Goal: Task Accomplishment & Management: Complete application form

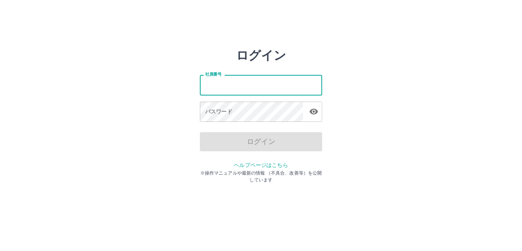
click at [234, 86] on input "社員番号" at bounding box center [261, 85] width 122 height 20
type input "*******"
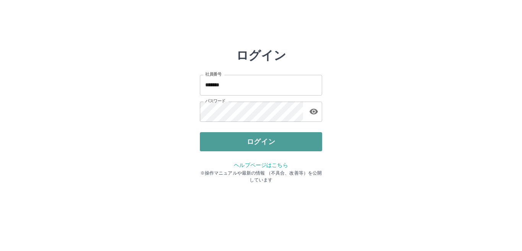
click at [256, 145] on button "ログイン" at bounding box center [261, 141] width 122 height 19
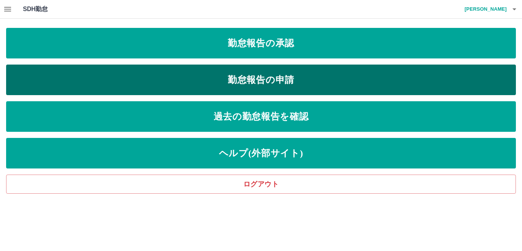
click at [274, 80] on link "勤怠報告の申請" at bounding box center [261, 80] width 510 height 31
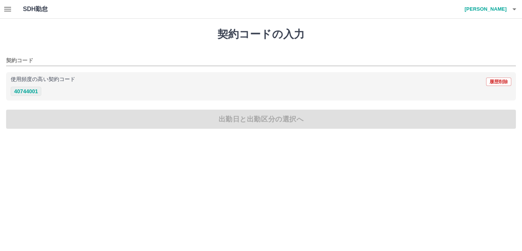
click at [25, 90] on button "40744001" at bounding box center [26, 91] width 31 height 9
type input "********"
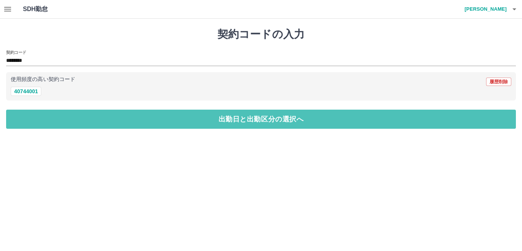
drag, startPoint x: 29, startPoint y: 114, endPoint x: 25, endPoint y: 84, distance: 30.1
click at [29, 111] on button "出勤日と出勤区分の選択へ" at bounding box center [261, 119] width 510 height 19
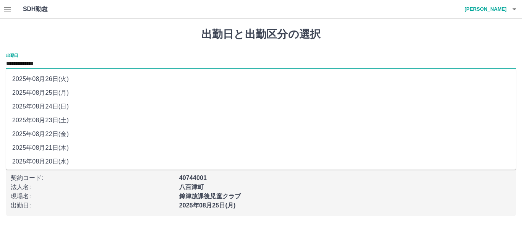
click at [36, 64] on input "**********" at bounding box center [261, 64] width 510 height 10
drag, startPoint x: 51, startPoint y: 134, endPoint x: 50, endPoint y: 130, distance: 4.3
click at [51, 133] on li "2025年08月22日(金)" at bounding box center [261, 134] width 510 height 14
type input "**********"
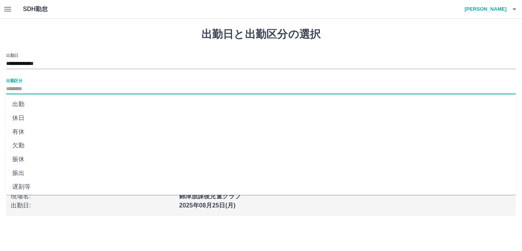
click at [16, 89] on input "出勤区分" at bounding box center [261, 90] width 510 height 10
click at [24, 103] on li "出勤" at bounding box center [261, 105] width 510 height 14
type input "**"
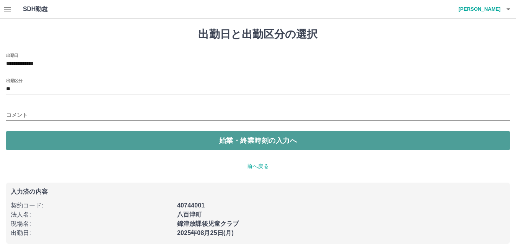
click at [44, 142] on button "始業・終業時刻の入力へ" at bounding box center [258, 140] width 504 height 19
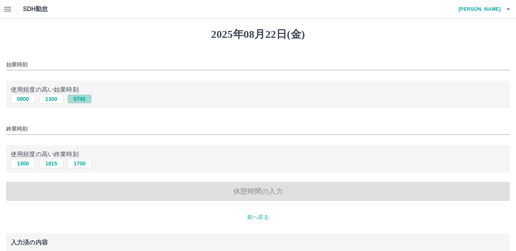
click at [83, 100] on button "0745" at bounding box center [79, 98] width 24 height 9
type input "****"
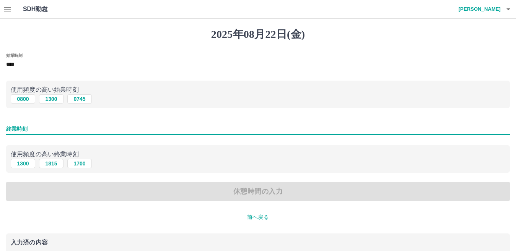
click at [34, 128] on input "終業時刻" at bounding box center [258, 129] width 504 height 11
type input "****"
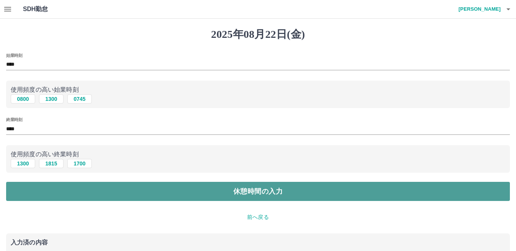
click at [33, 191] on button "休憩時間の入力" at bounding box center [258, 191] width 504 height 19
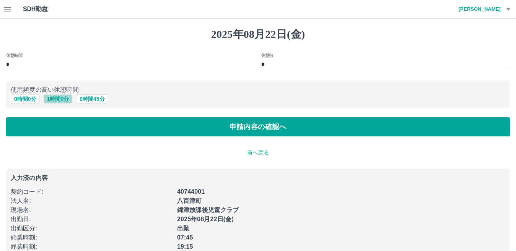
click at [63, 99] on button "1 時間 0 分" at bounding box center [58, 98] width 29 height 9
type input "*"
click at [65, 99] on button "1 時間 0 分" at bounding box center [58, 98] width 29 height 9
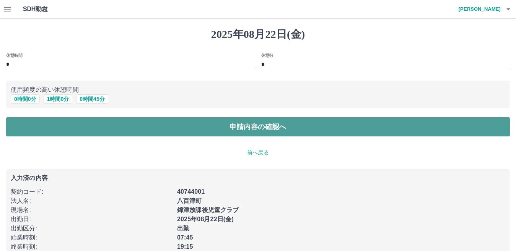
click at [54, 128] on button "申請内容の確認へ" at bounding box center [258, 126] width 504 height 19
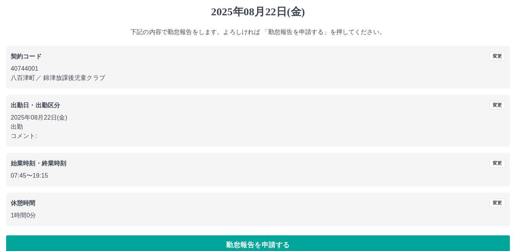
scroll to position [35, 0]
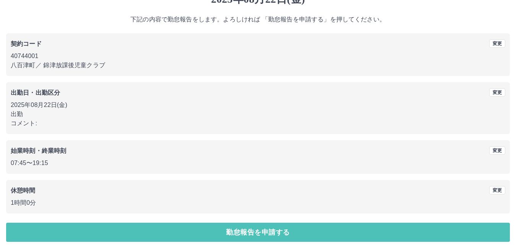
click at [67, 229] on button "勤怠報告を申請する" at bounding box center [258, 232] width 504 height 19
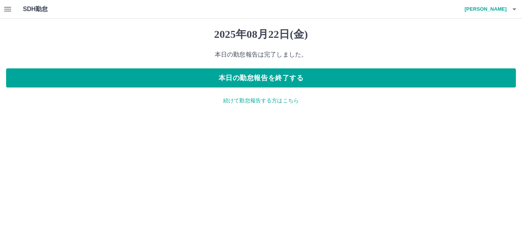
click at [270, 101] on p "続けて勤怠報告する方はこちら" at bounding box center [261, 101] width 510 height 8
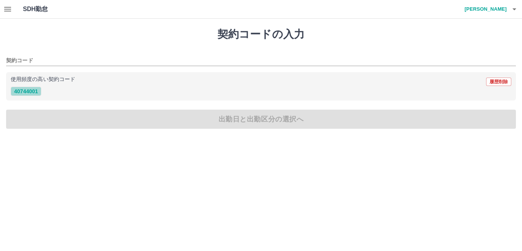
click at [22, 91] on button "40744001" at bounding box center [26, 91] width 31 height 9
type input "********"
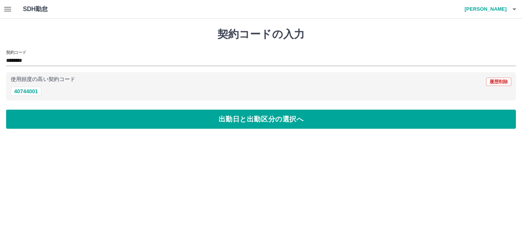
drag, startPoint x: 27, startPoint y: 115, endPoint x: 27, endPoint y: 100, distance: 14.9
click at [27, 106] on div "契約コードの入力 契約コード ******** 使用頻度の高い契約コード 履歴削除 40744001 出勤日と出勤区分の選択へ" at bounding box center [261, 78] width 522 height 119
drag, startPoint x: 33, startPoint y: 115, endPoint x: 33, endPoint y: 111, distance: 4.2
click at [33, 114] on button "出勤日と出勤区分の選択へ" at bounding box center [261, 119] width 510 height 19
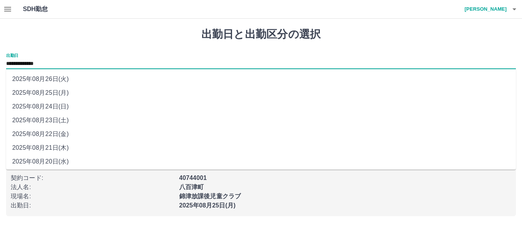
click at [36, 65] on input "**********" at bounding box center [261, 64] width 510 height 10
click at [62, 121] on li "2025年08月23日(土)" at bounding box center [261, 121] width 510 height 14
type input "**********"
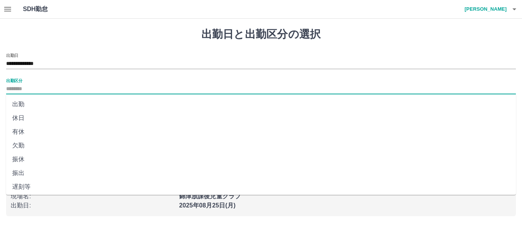
click at [15, 86] on input "出勤区分" at bounding box center [261, 90] width 510 height 10
click at [17, 118] on li "休日" at bounding box center [261, 118] width 510 height 14
type input "**"
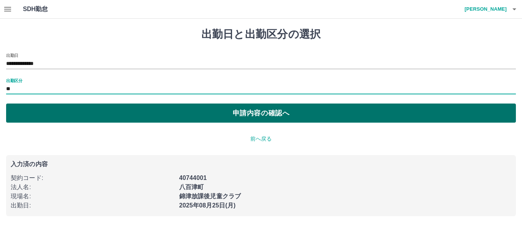
click at [32, 114] on button "申請内容の確認へ" at bounding box center [261, 113] width 510 height 19
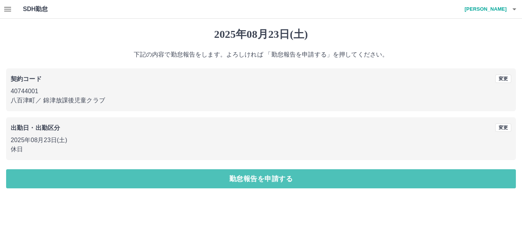
drag, startPoint x: 42, startPoint y: 175, endPoint x: 43, endPoint y: 171, distance: 4.0
click at [42, 172] on button "勤怠報告を申請する" at bounding box center [261, 178] width 510 height 19
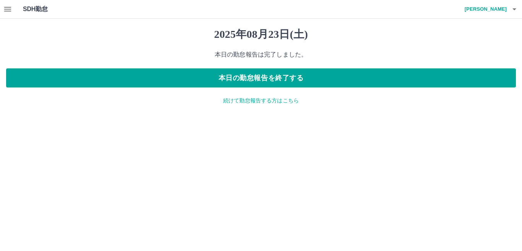
click at [280, 98] on p "続けて勤怠報告する方はこちら" at bounding box center [261, 101] width 510 height 8
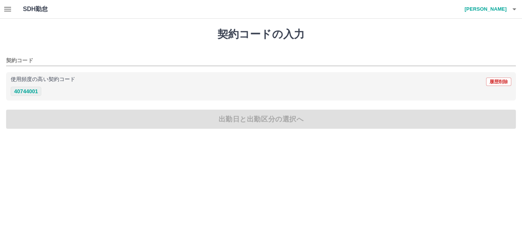
click at [22, 89] on button "40744001" at bounding box center [26, 91] width 31 height 9
type input "********"
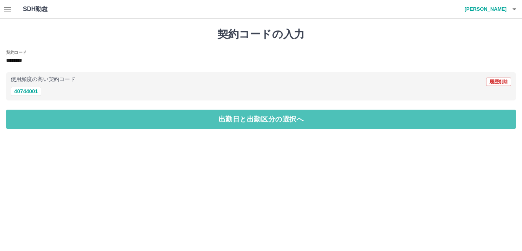
drag, startPoint x: 29, startPoint y: 115, endPoint x: 29, endPoint y: 110, distance: 5.0
click at [30, 113] on button "出勤日と出勤区分の選択へ" at bounding box center [261, 119] width 510 height 19
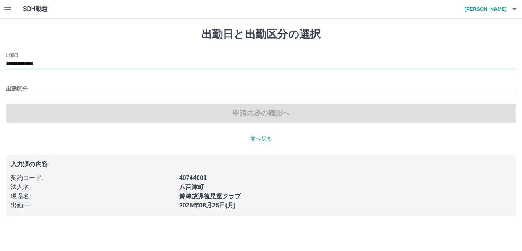
click at [33, 64] on input "**********" at bounding box center [261, 64] width 510 height 10
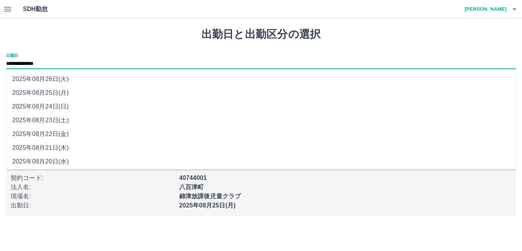
click at [53, 105] on li "2025年08月24日(日)" at bounding box center [261, 107] width 510 height 14
type input "**********"
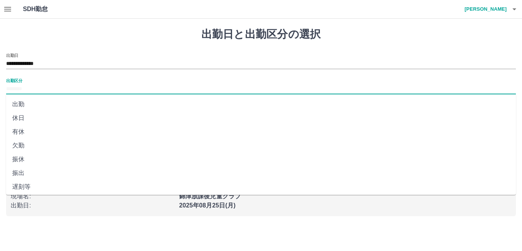
click at [16, 86] on input "出勤区分" at bounding box center [261, 90] width 510 height 10
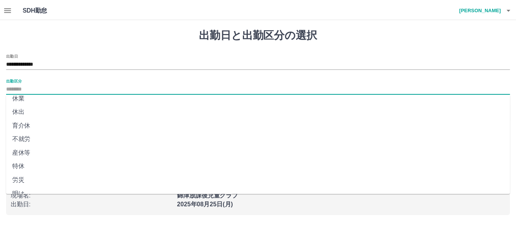
scroll to position [153, 0]
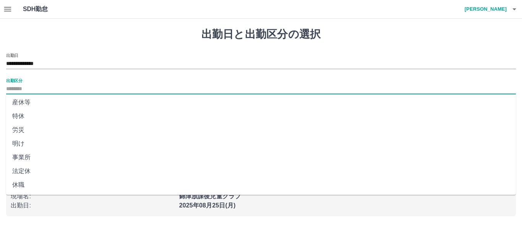
click at [25, 171] on li "法定休" at bounding box center [261, 171] width 510 height 14
type input "***"
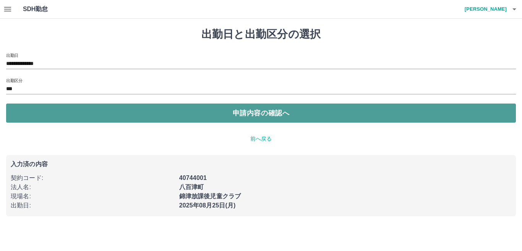
click at [39, 110] on button "申請内容の確認へ" at bounding box center [261, 113] width 510 height 19
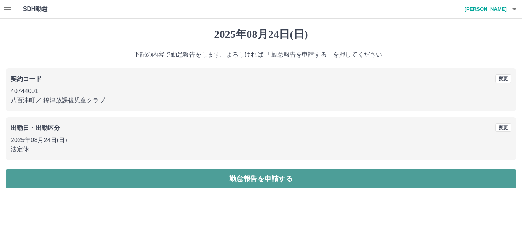
click at [39, 181] on button "勤怠報告を申請する" at bounding box center [261, 178] width 510 height 19
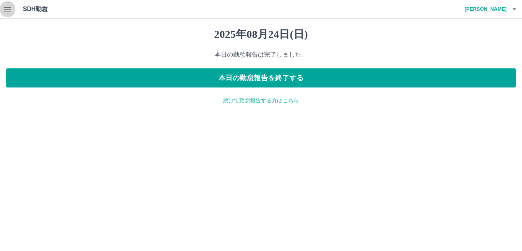
click at [9, 10] on icon "button" at bounding box center [7, 9] width 9 height 9
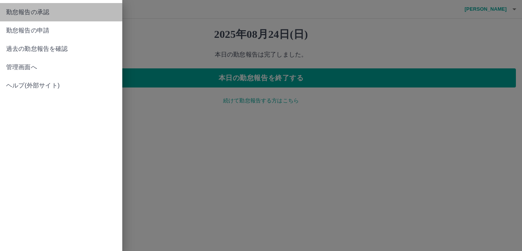
click at [52, 12] on span "勤怠報告の承認" at bounding box center [61, 12] width 110 height 9
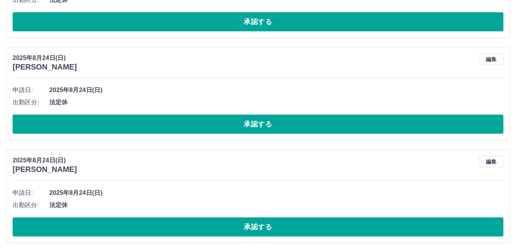
scroll to position [459, 0]
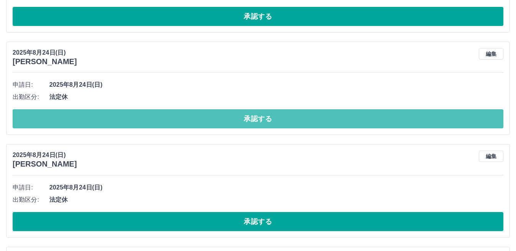
click at [118, 121] on button "承認する" at bounding box center [258, 118] width 491 height 19
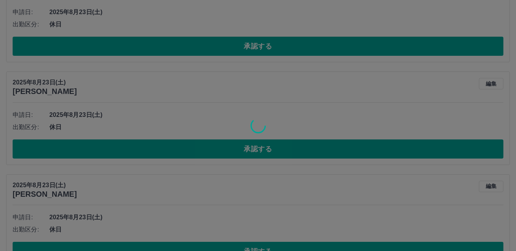
scroll to position [1045, 0]
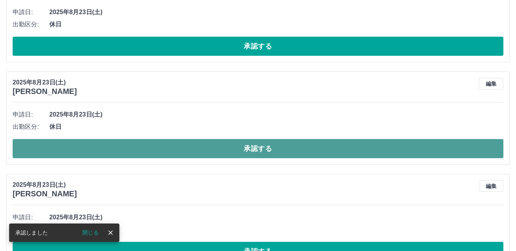
click at [90, 148] on button "承認する" at bounding box center [258, 148] width 491 height 19
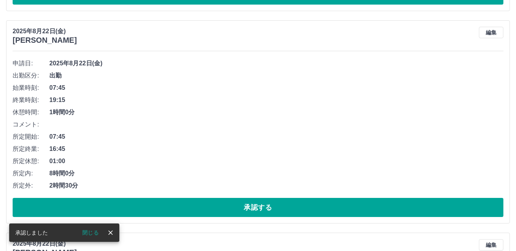
scroll to position [1974, 0]
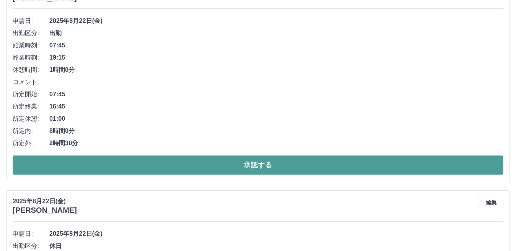
click at [56, 163] on button "承認する" at bounding box center [258, 165] width 491 height 19
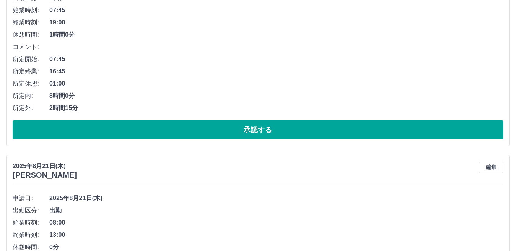
scroll to position [3215, 0]
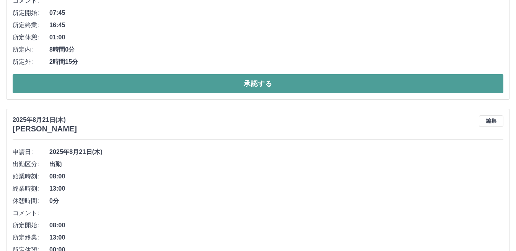
click at [94, 86] on button "承認する" at bounding box center [258, 83] width 491 height 19
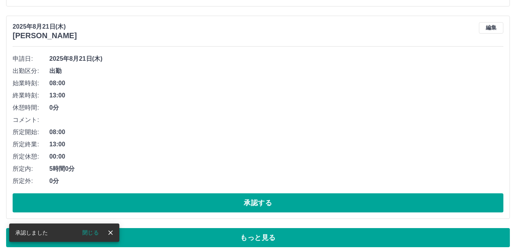
scroll to position [3314, 0]
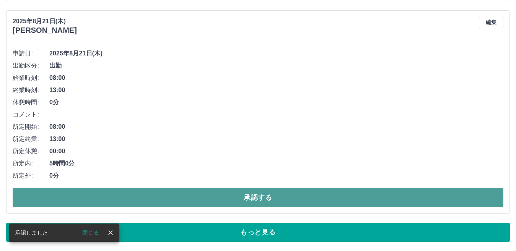
click at [188, 195] on button "承認する" at bounding box center [258, 197] width 491 height 19
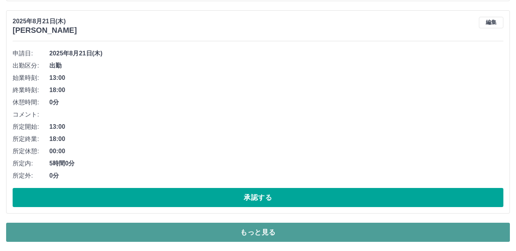
click at [189, 231] on button "もっと見る" at bounding box center [258, 232] width 504 height 19
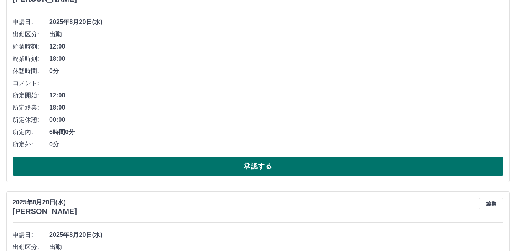
scroll to position [3544, 0]
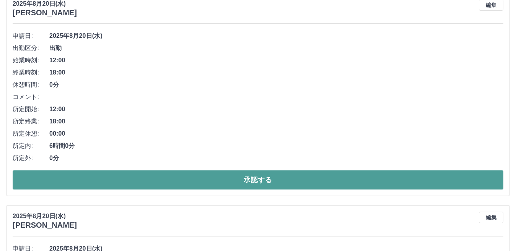
click at [76, 181] on button "承認する" at bounding box center [258, 180] width 491 height 19
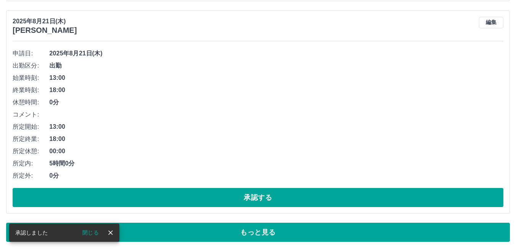
scroll to position [3314, 0]
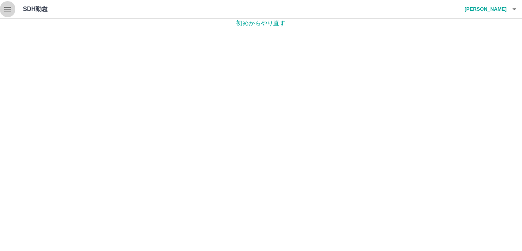
click at [10, 11] on icon "button" at bounding box center [7, 9] width 7 height 5
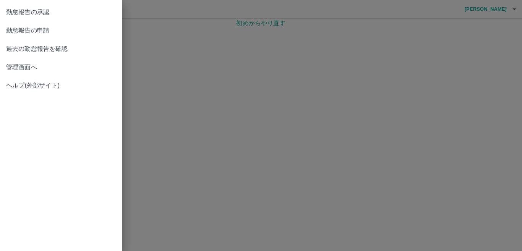
click at [49, 48] on span "過去の勤怠報告を確認" at bounding box center [61, 48] width 110 height 9
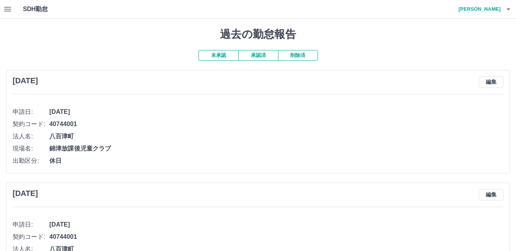
click at [270, 57] on button "承認済" at bounding box center [258, 55] width 40 height 11
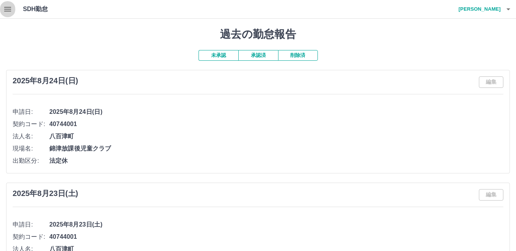
click at [5, 10] on icon "button" at bounding box center [7, 9] width 9 height 9
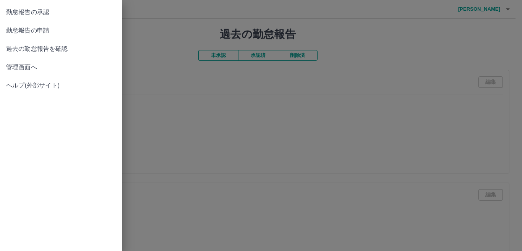
click at [44, 49] on span "過去の勤怠報告を確認" at bounding box center [61, 48] width 110 height 9
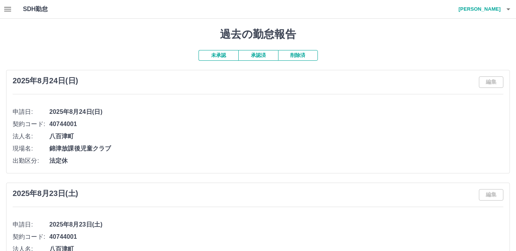
click at [255, 56] on button "承認済" at bounding box center [258, 55] width 40 height 11
click at [10, 10] on icon "button" at bounding box center [7, 9] width 9 height 9
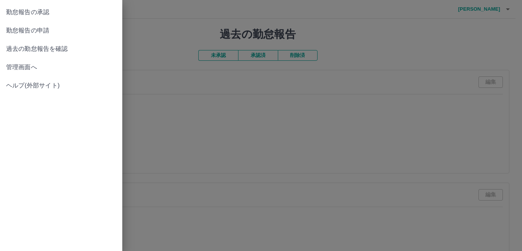
click at [50, 14] on span "勤怠報告の承認" at bounding box center [61, 12] width 110 height 9
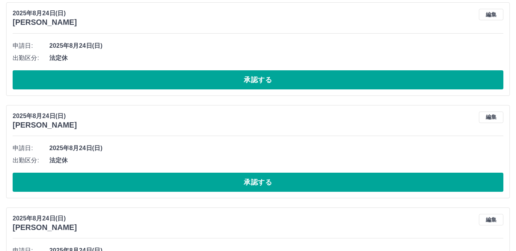
scroll to position [612, 0]
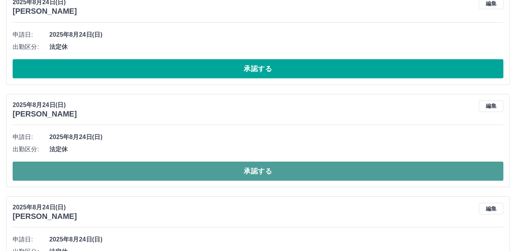
click at [98, 172] on button "承認する" at bounding box center [258, 171] width 491 height 19
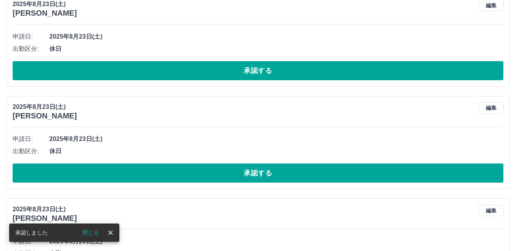
scroll to position [815, 0]
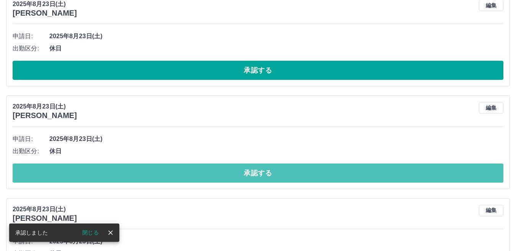
click at [83, 173] on button "承認する" at bounding box center [258, 173] width 491 height 19
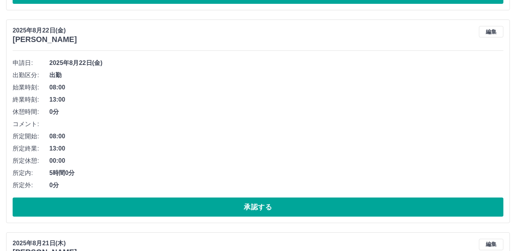
scroll to position [2269, 0]
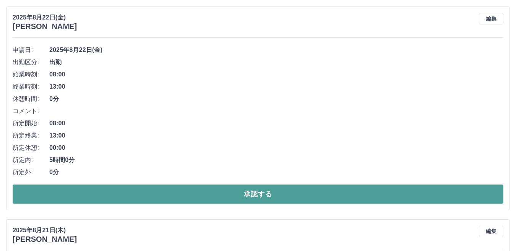
click at [45, 200] on button "承認する" at bounding box center [258, 194] width 491 height 19
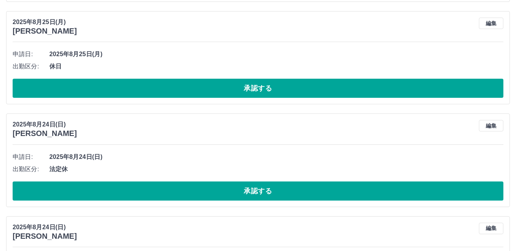
scroll to position [0, 0]
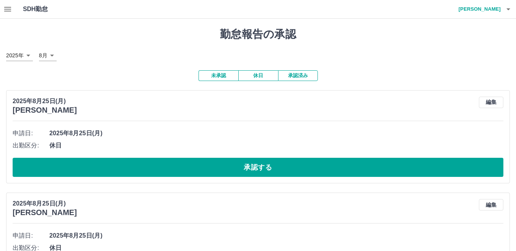
click at [286, 74] on button "承認済み" at bounding box center [298, 75] width 40 height 11
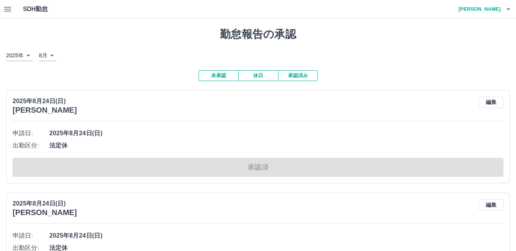
click at [225, 78] on button "未承認" at bounding box center [218, 75] width 40 height 11
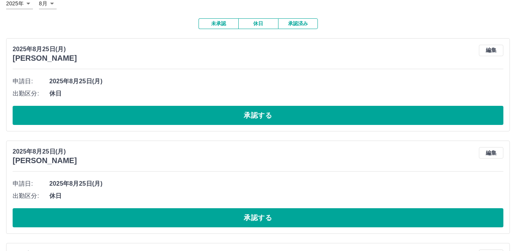
scroll to position [38, 0]
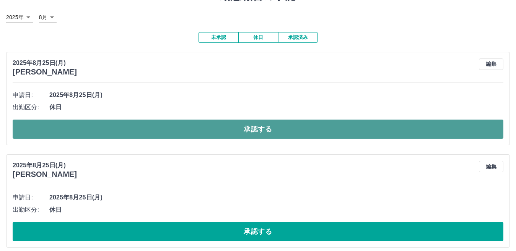
click at [108, 123] on button "承認する" at bounding box center [258, 129] width 491 height 19
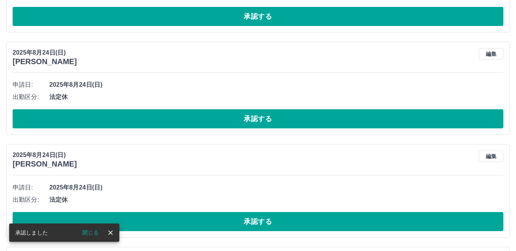
scroll to position [356, 0]
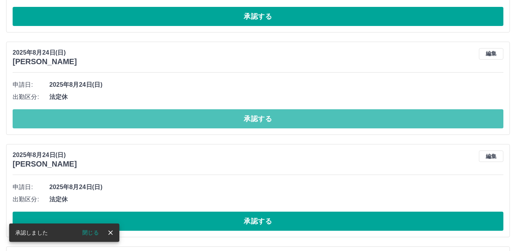
click at [70, 125] on button "承認する" at bounding box center [258, 118] width 491 height 19
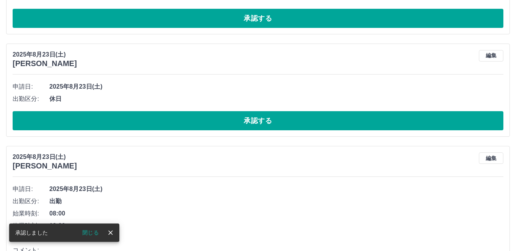
scroll to position [559, 0]
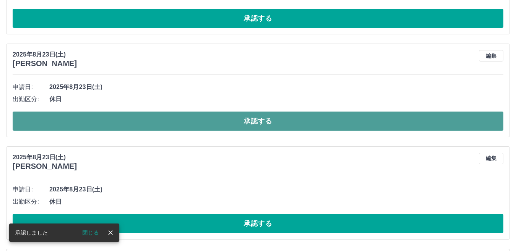
click at [55, 120] on button "承認する" at bounding box center [258, 121] width 491 height 19
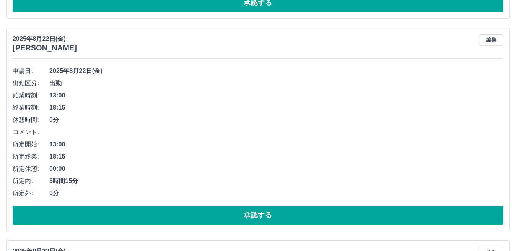
scroll to position [1528, 0]
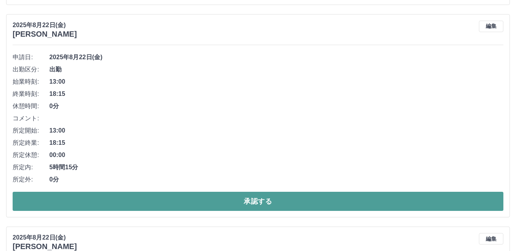
click at [73, 198] on button "承認する" at bounding box center [258, 201] width 491 height 19
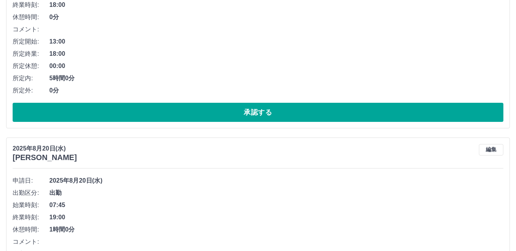
scroll to position [2462, 0]
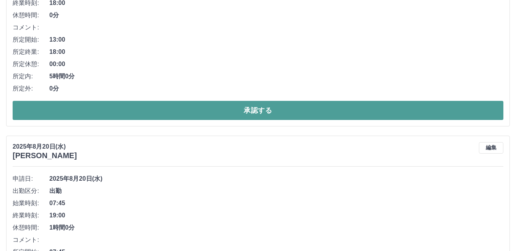
click at [148, 113] on button "承認する" at bounding box center [258, 110] width 491 height 19
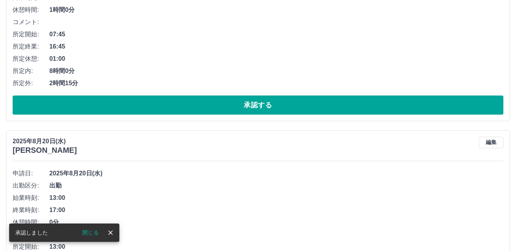
scroll to position [2479, 0]
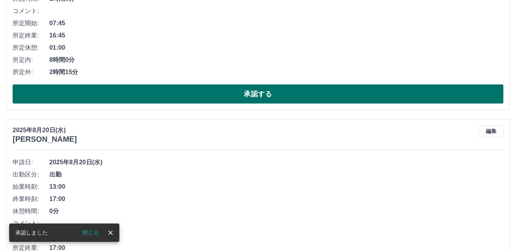
click at [158, 99] on button "承認する" at bounding box center [258, 94] width 491 height 19
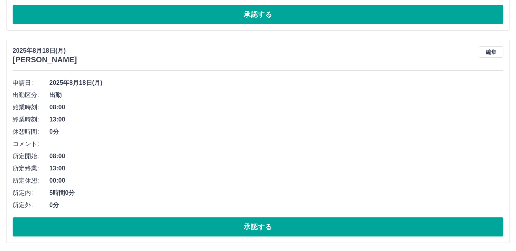
scroll to position [2773, 0]
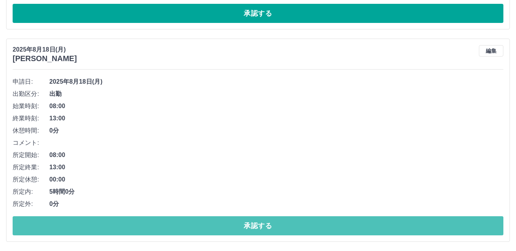
click at [79, 222] on button "承認する" at bounding box center [258, 225] width 491 height 19
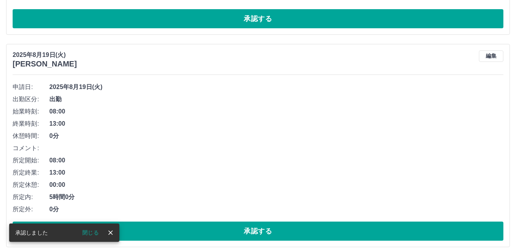
scroll to position [2560, 0]
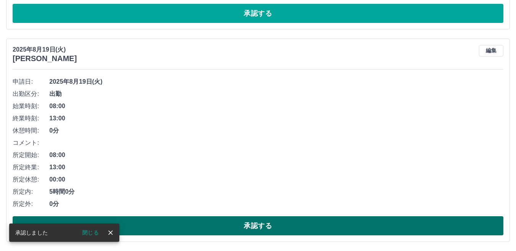
click at [158, 222] on button "承認する" at bounding box center [258, 225] width 491 height 19
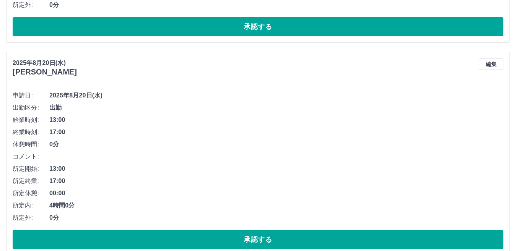
scroll to position [2348, 0]
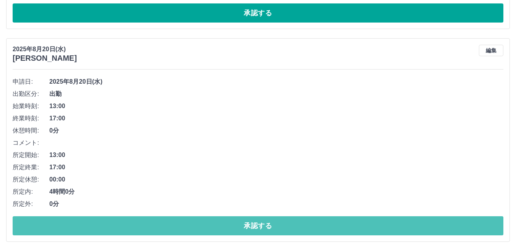
drag, startPoint x: 100, startPoint y: 228, endPoint x: 95, endPoint y: 230, distance: 5.5
click at [101, 228] on button "承認する" at bounding box center [258, 225] width 491 height 19
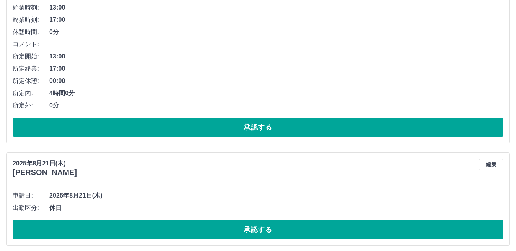
scroll to position [1927, 0]
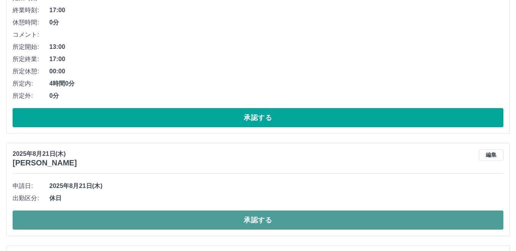
click at [115, 215] on button "承認する" at bounding box center [258, 220] width 491 height 19
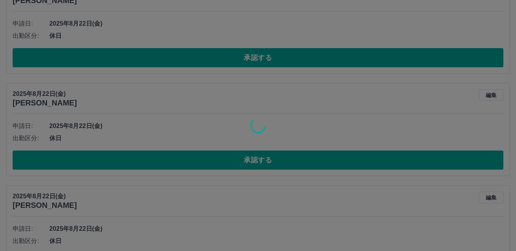
scroll to position [1239, 0]
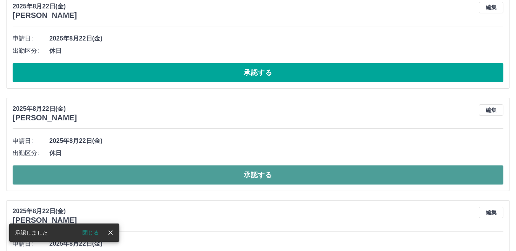
click at [112, 176] on button "承認する" at bounding box center [258, 175] width 491 height 19
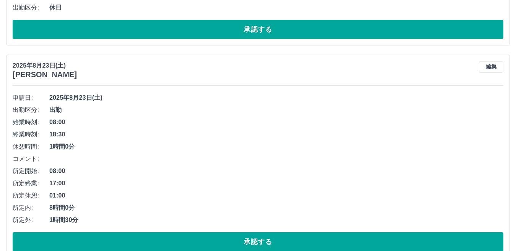
scroll to position [665, 0]
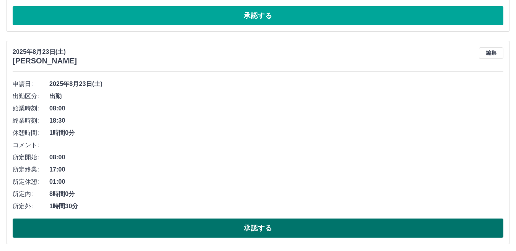
click at [81, 223] on button "承認する" at bounding box center [258, 228] width 491 height 19
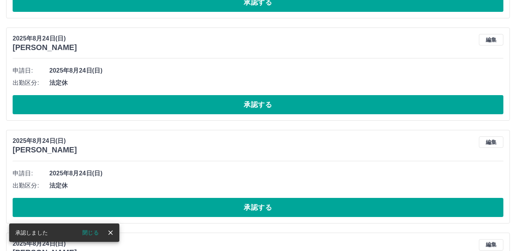
scroll to position [153, 0]
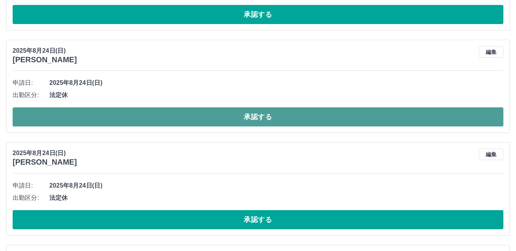
click at [91, 114] on button "承認する" at bounding box center [258, 116] width 491 height 19
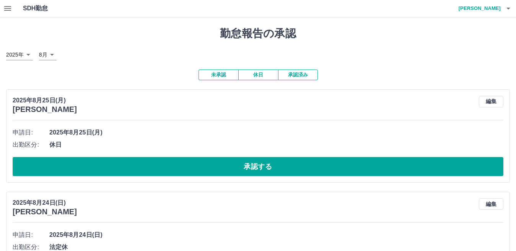
scroll to position [0, 0]
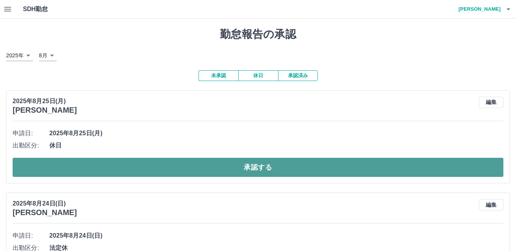
click at [75, 166] on button "承認する" at bounding box center [258, 167] width 491 height 19
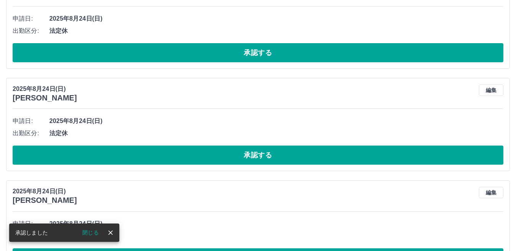
scroll to position [12, 0]
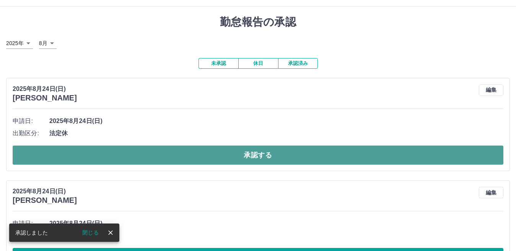
click at [91, 157] on button "承認する" at bounding box center [258, 155] width 491 height 19
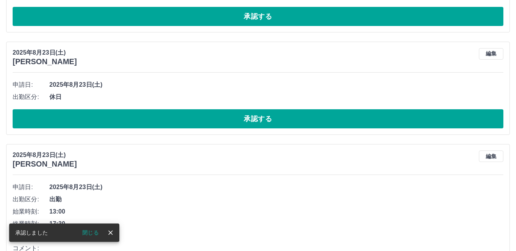
scroll to position [254, 0]
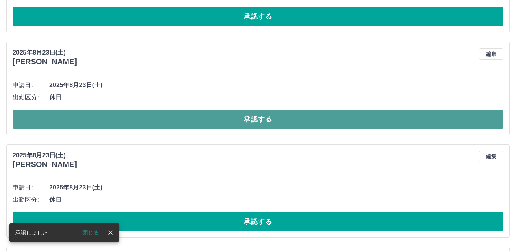
click at [93, 120] on button "承認する" at bounding box center [258, 119] width 491 height 19
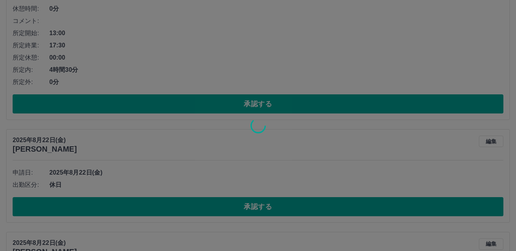
scroll to position [598, 0]
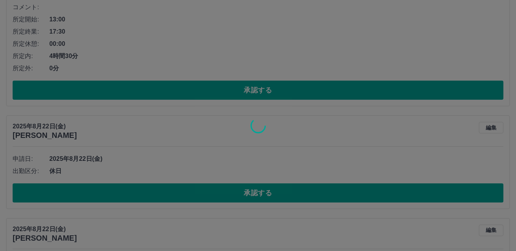
click at [72, 190] on div at bounding box center [258, 125] width 516 height 251
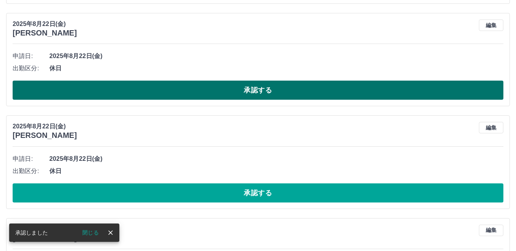
scroll to position [495, 0]
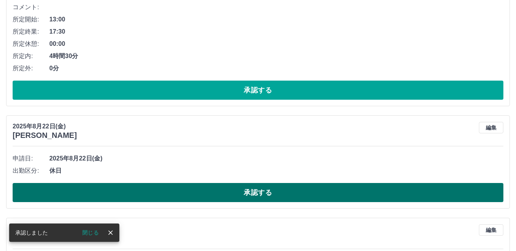
click at [71, 190] on button "承認する" at bounding box center [258, 192] width 491 height 19
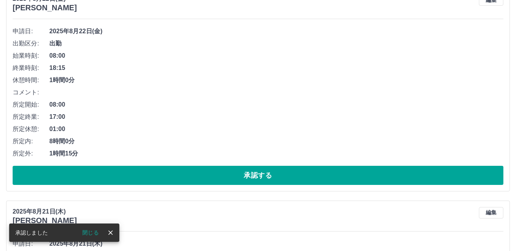
scroll to position [763, 0]
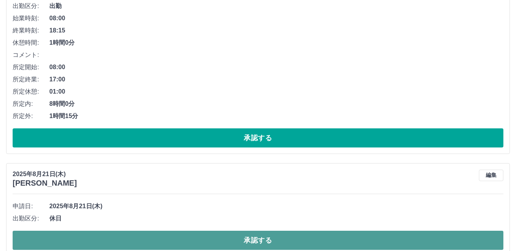
click at [177, 233] on button "承認する" at bounding box center [258, 240] width 491 height 19
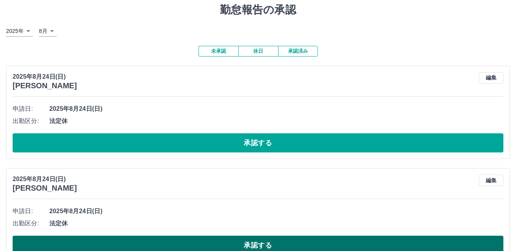
scroll to position [38, 0]
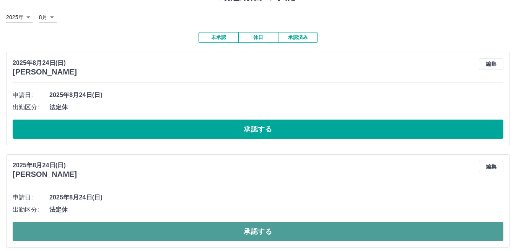
click at [112, 232] on button "承認する" at bounding box center [258, 231] width 491 height 19
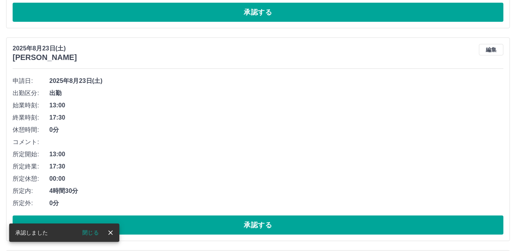
scroll to position [268, 0]
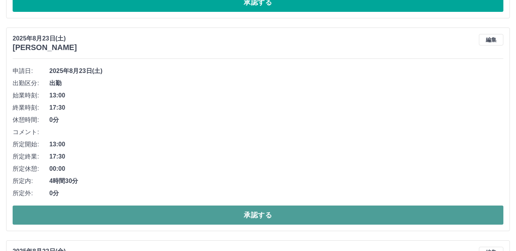
click at [208, 211] on button "承認する" at bounding box center [258, 215] width 491 height 19
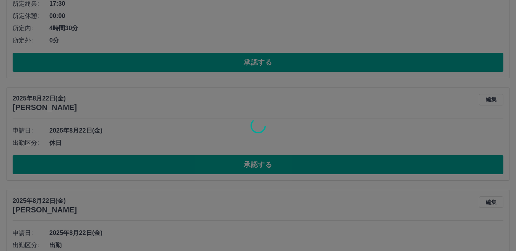
scroll to position [208, 0]
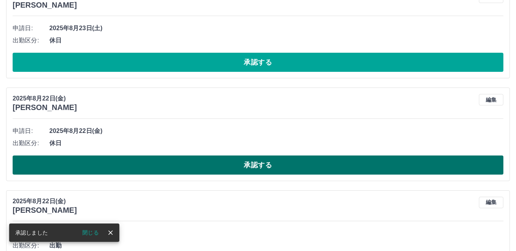
drag, startPoint x: 168, startPoint y: 180, endPoint x: 177, endPoint y: 173, distance: 11.5
click at [170, 180] on div "[DATE] [PERSON_NAME] 編集 申請日: [DATE] 出勤区分: 休日 承認する" at bounding box center [258, 134] width 504 height 93
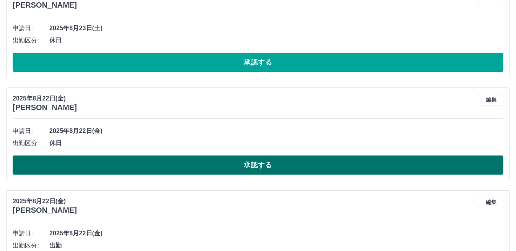
click at [176, 164] on button "承認する" at bounding box center [258, 165] width 491 height 19
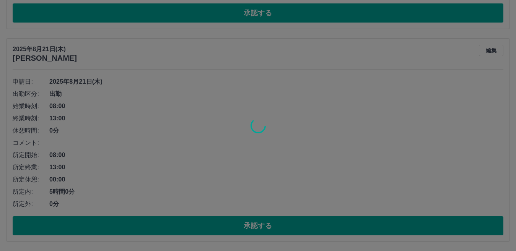
scroll to position [683, 0]
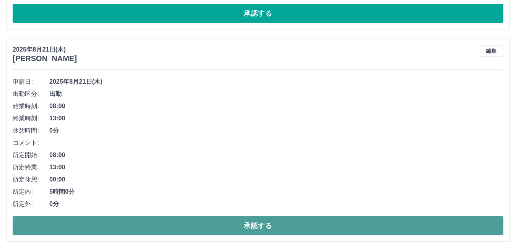
click at [163, 231] on button "承認する" at bounding box center [258, 225] width 491 height 19
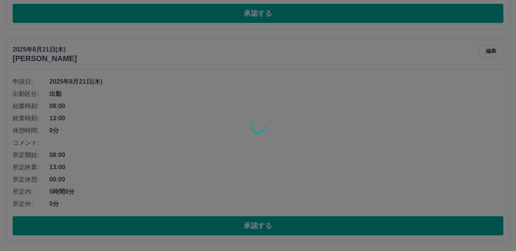
scroll to position [470, 0]
